Goal: Task Accomplishment & Management: Manage account settings

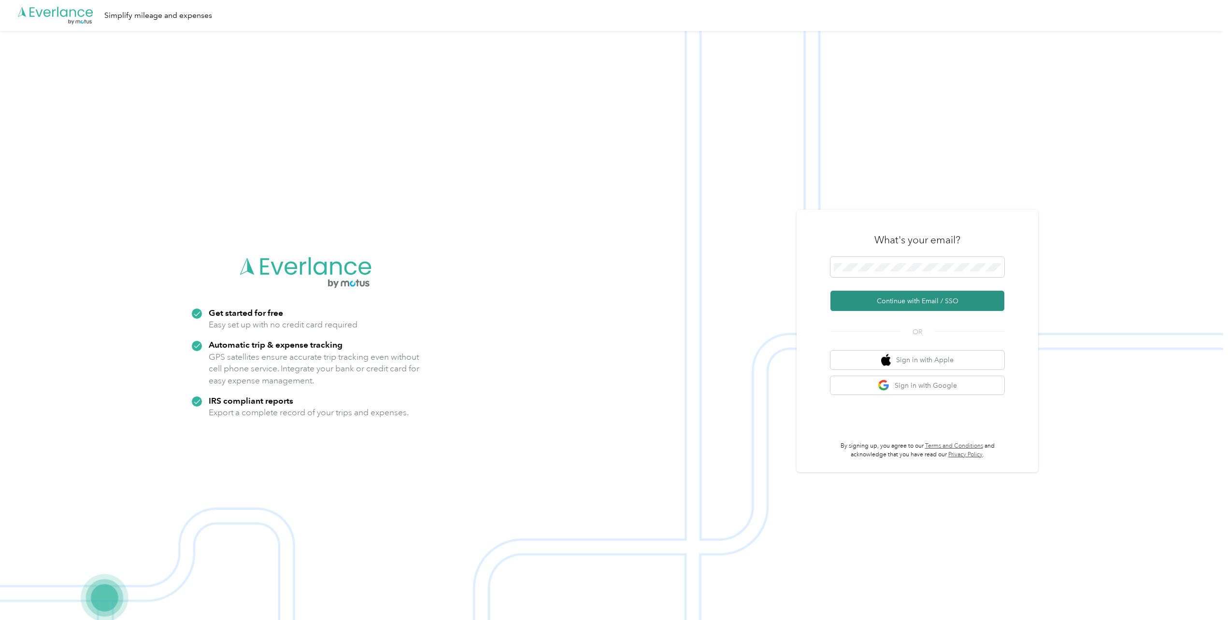
click at [897, 299] on button "Continue with Email / SSO" at bounding box center [917, 301] width 174 height 20
click at [892, 272] on span at bounding box center [917, 267] width 174 height 20
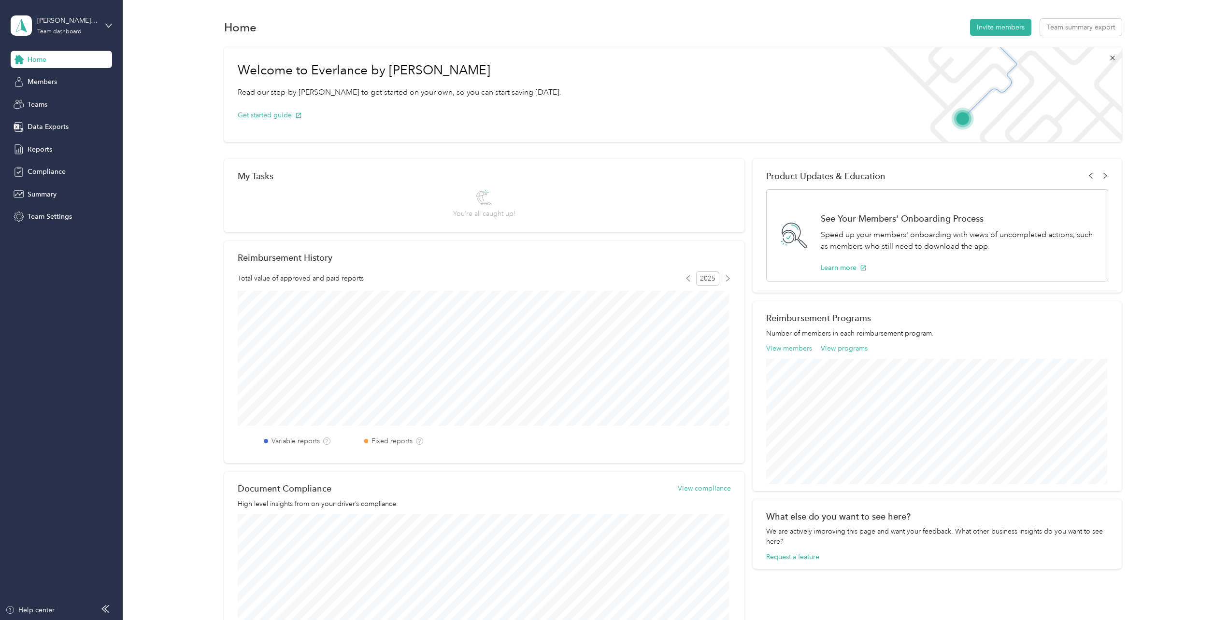
click at [188, 169] on div "Welcome to Everlance by Motus Read our step-by-step guide to get started on you…" at bounding box center [673, 348] width 1076 height 612
click at [81, 30] on div "Team dashboard" at bounding box center [59, 32] width 44 height 6
click at [83, 75] on div "Team dashboard" at bounding box center [166, 79] width 299 height 17
click at [41, 153] on span "Reports" at bounding box center [40, 149] width 25 height 10
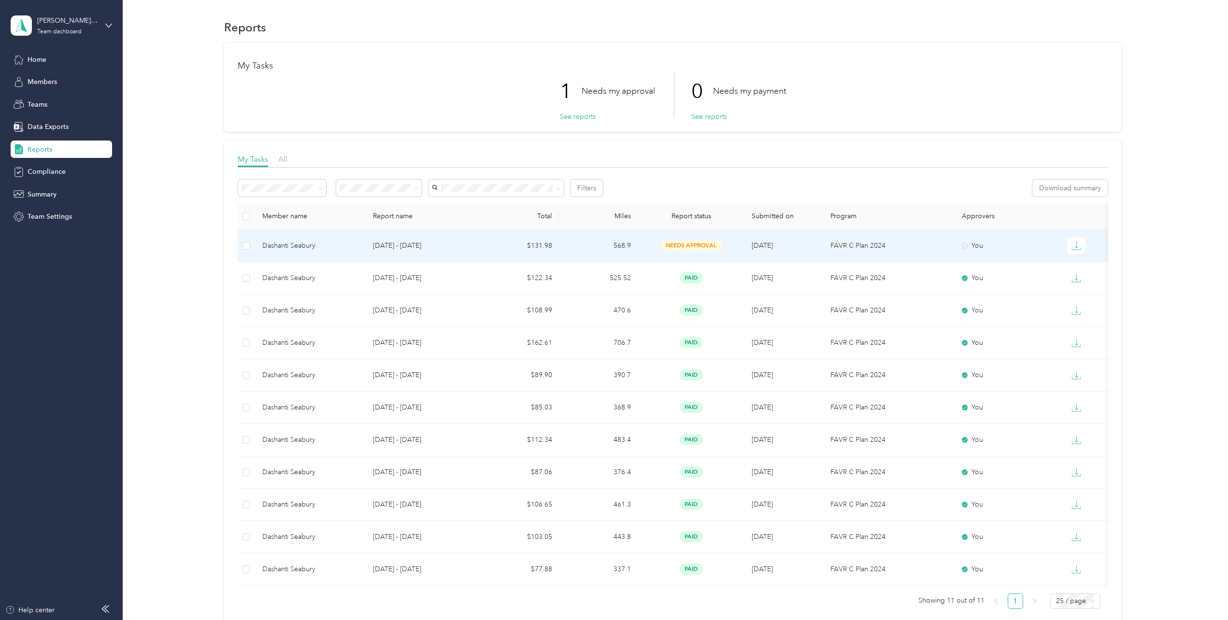
click at [307, 241] on div "Dashanti Seabury" at bounding box center [309, 245] width 95 height 11
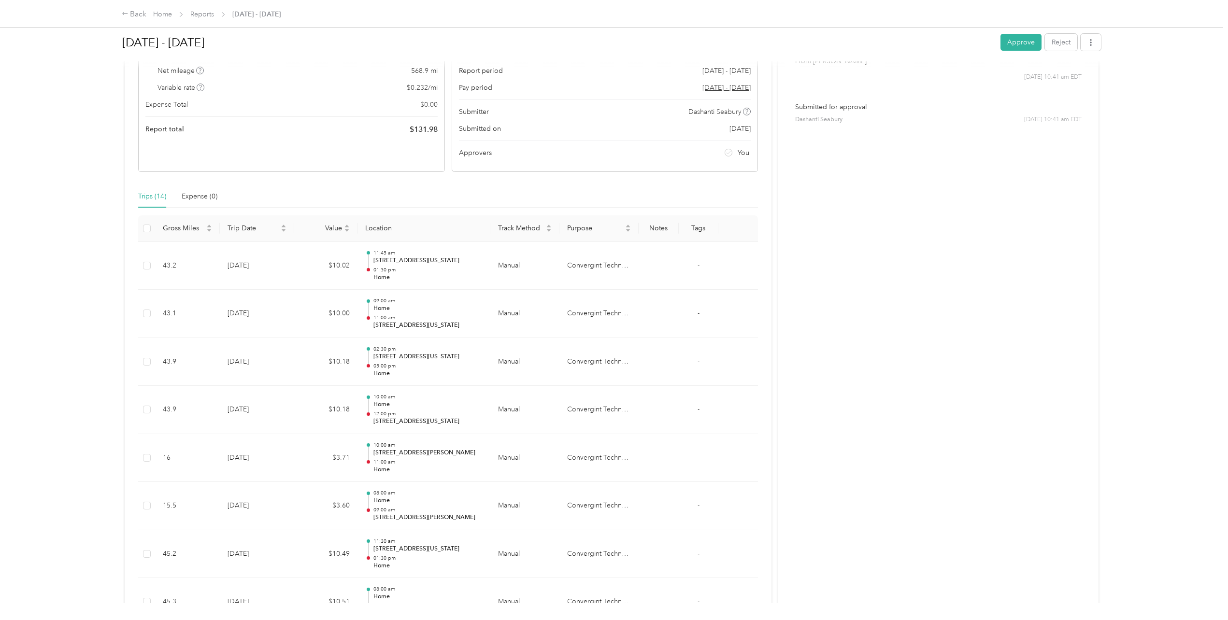
scroll to position [1, 0]
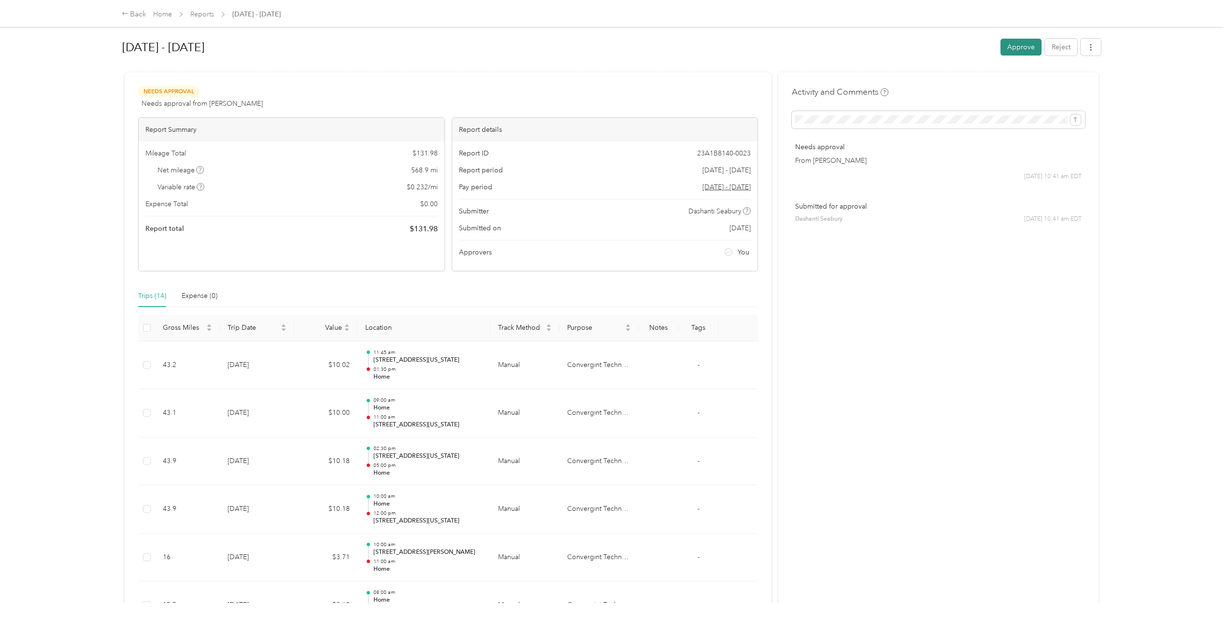
click at [1005, 43] on button "Approve" at bounding box center [1020, 47] width 41 height 17
click at [1207, 16] on icon at bounding box center [1206, 18] width 7 height 9
click at [133, 17] on div "Back" at bounding box center [134, 15] width 25 height 12
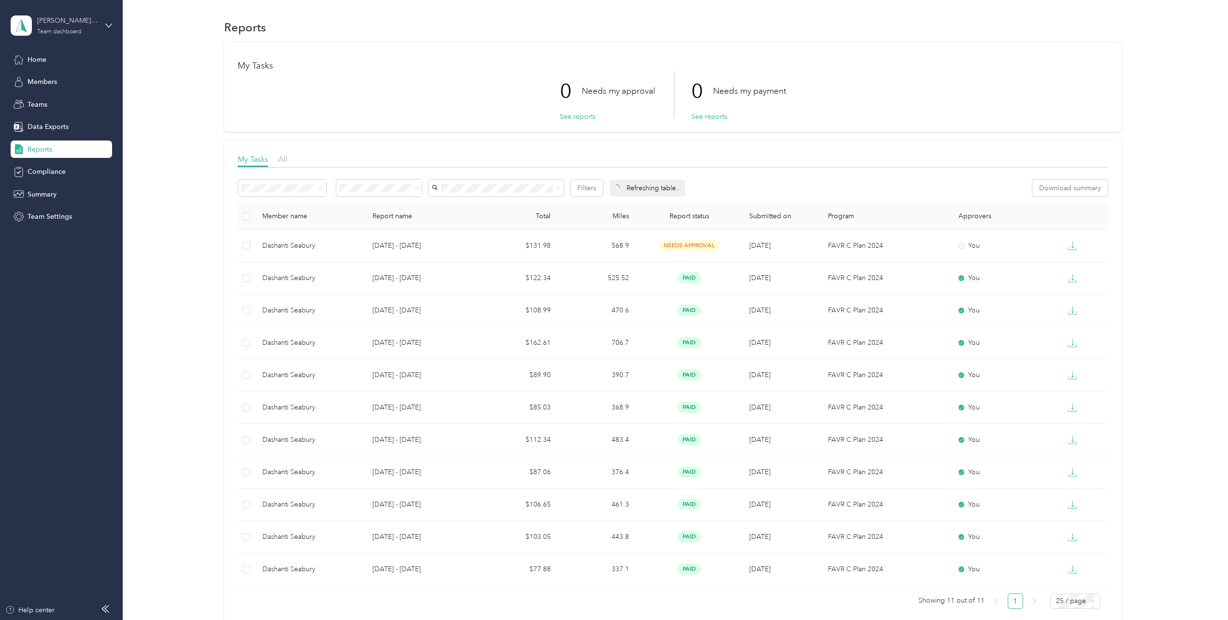
click at [61, 28] on div "ted.leighton@convergint.com Team dashboard" at bounding box center [67, 24] width 60 height 19
click at [68, 103] on div "Personal dashboard" at bounding box center [49, 101] width 61 height 10
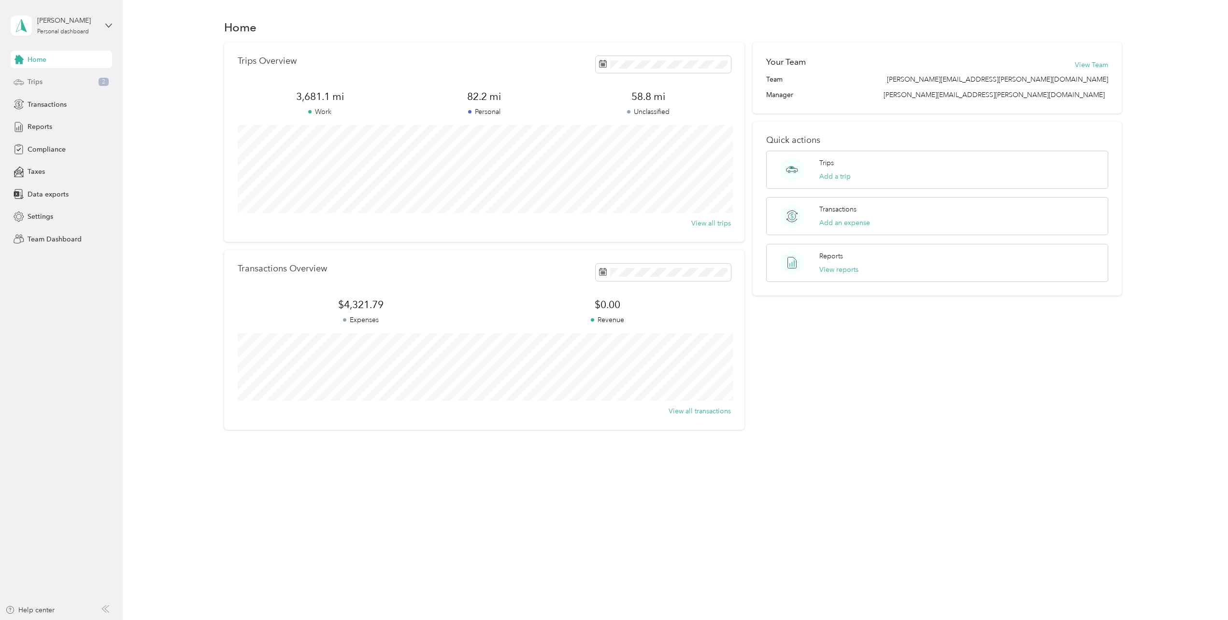
click at [41, 83] on span "Trips" at bounding box center [35, 82] width 15 height 10
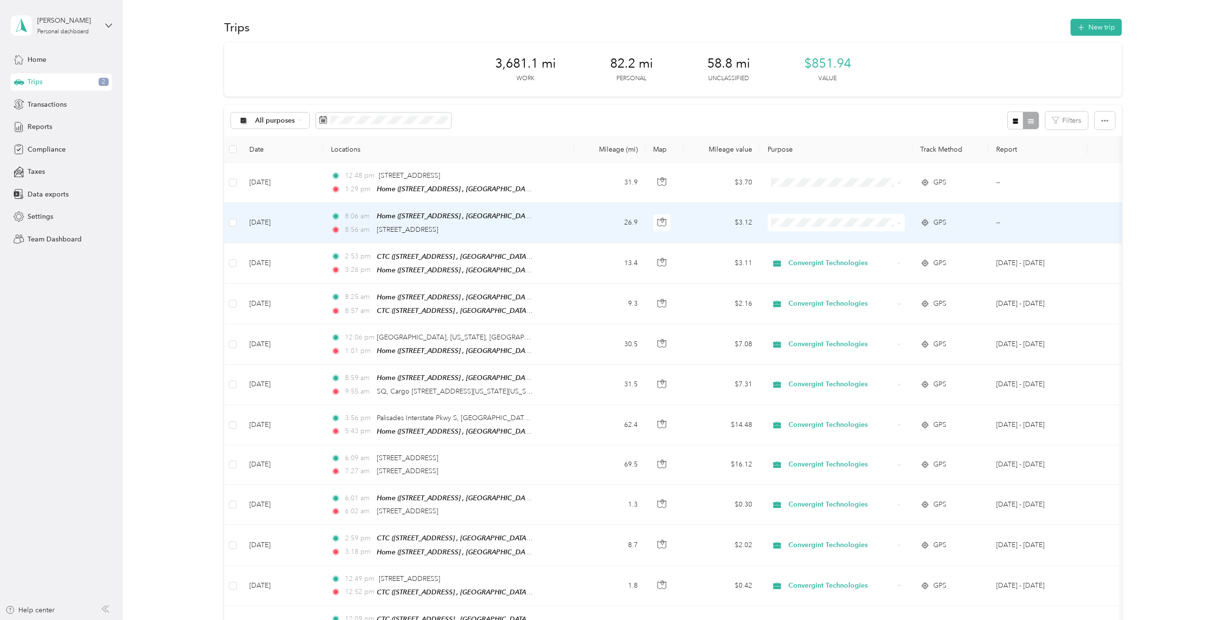
click at [851, 241] on li "Convergint Technologies" at bounding box center [835, 239] width 137 height 17
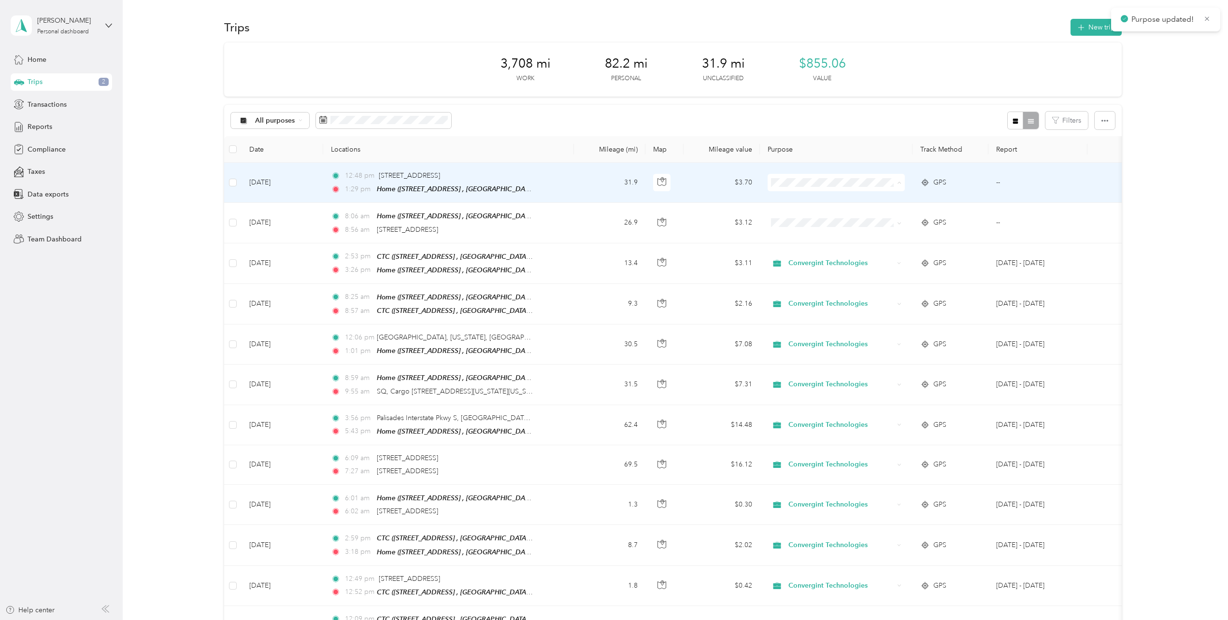
click at [834, 201] on span "Convergint Technologies" at bounding box center [844, 201] width 106 height 10
